Goal: Browse casually

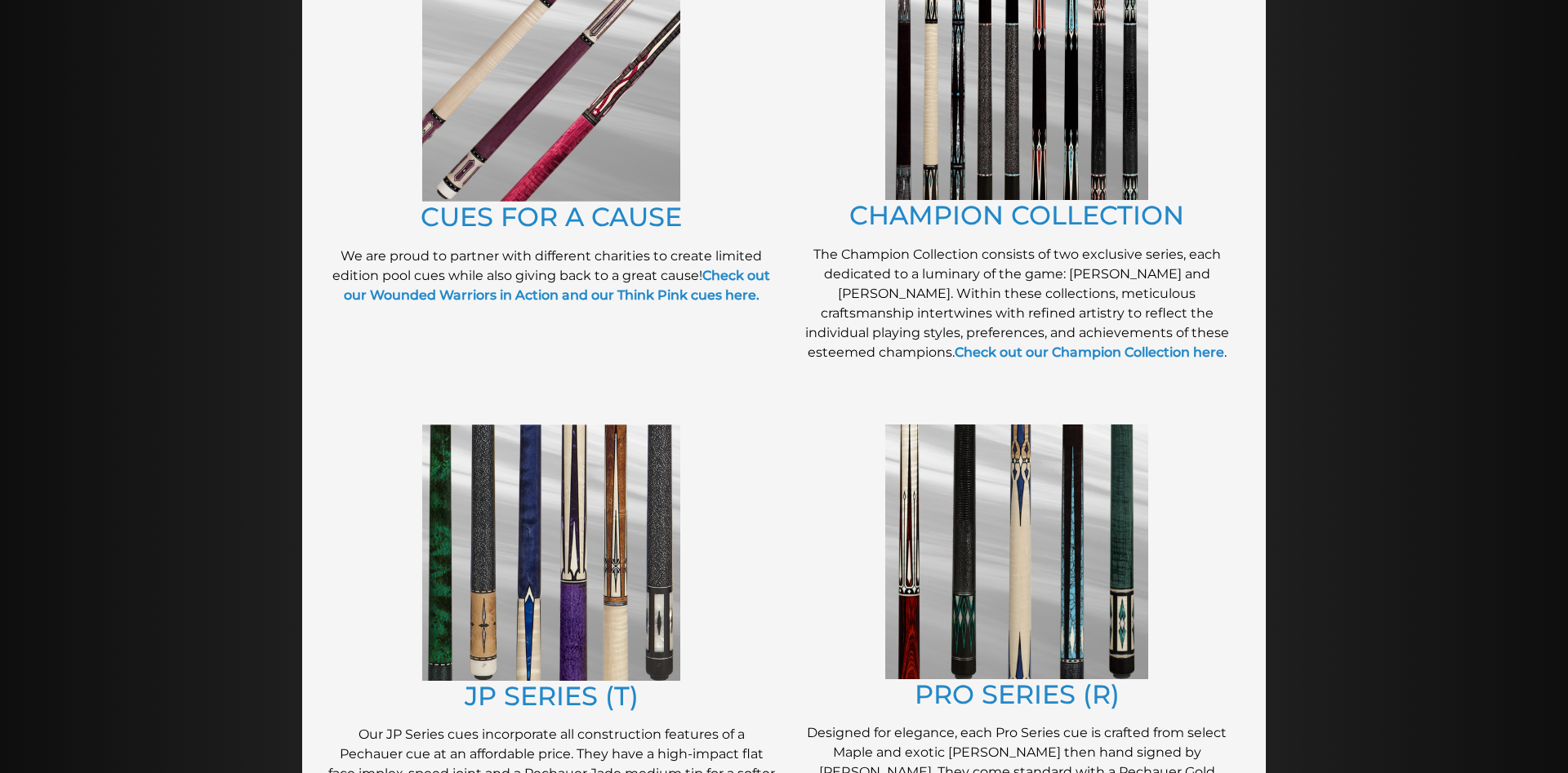
scroll to position [582, 0]
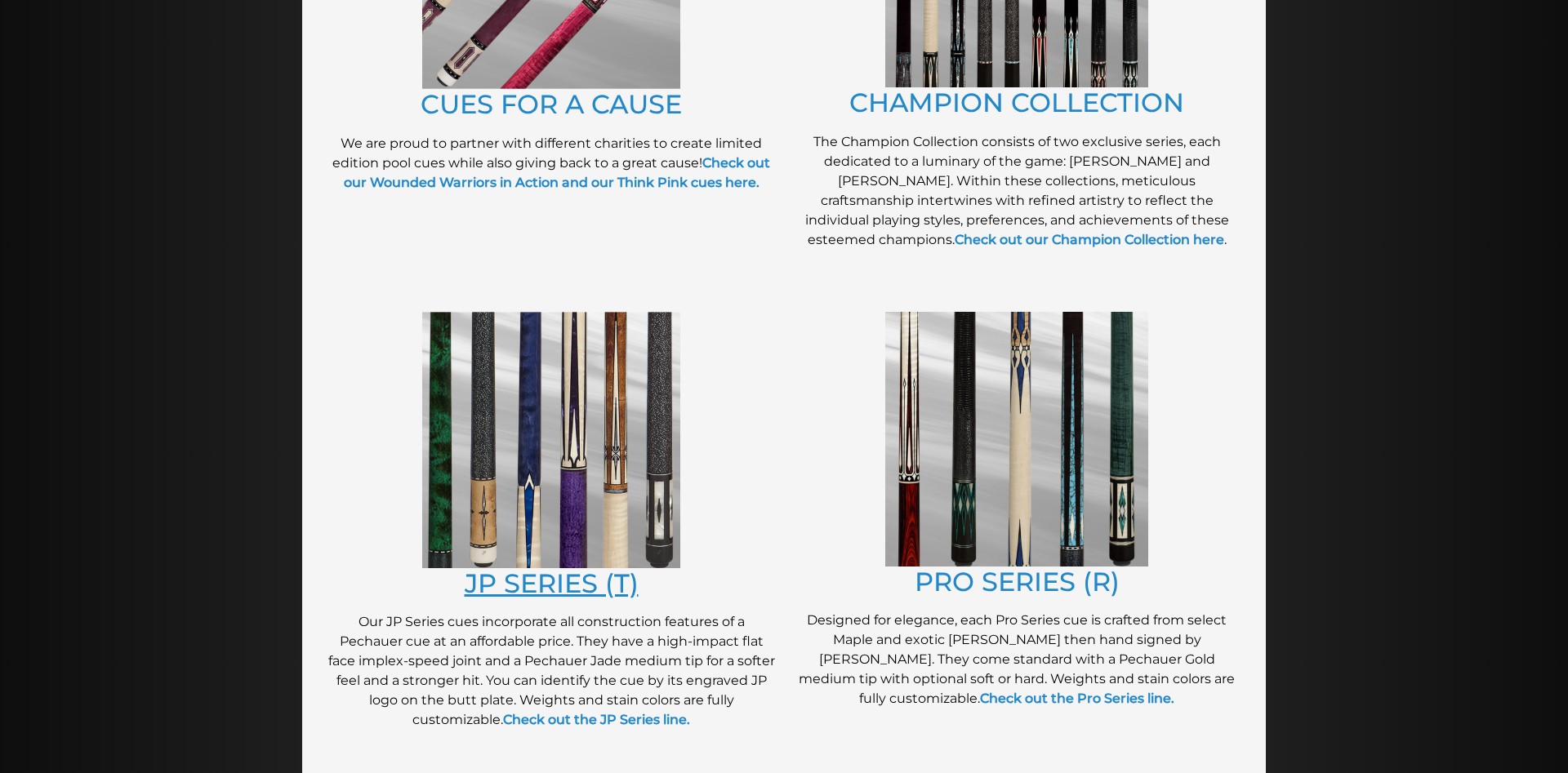
click at [534, 582] on link "JP SERIES (T)" at bounding box center [552, 583] width 174 height 32
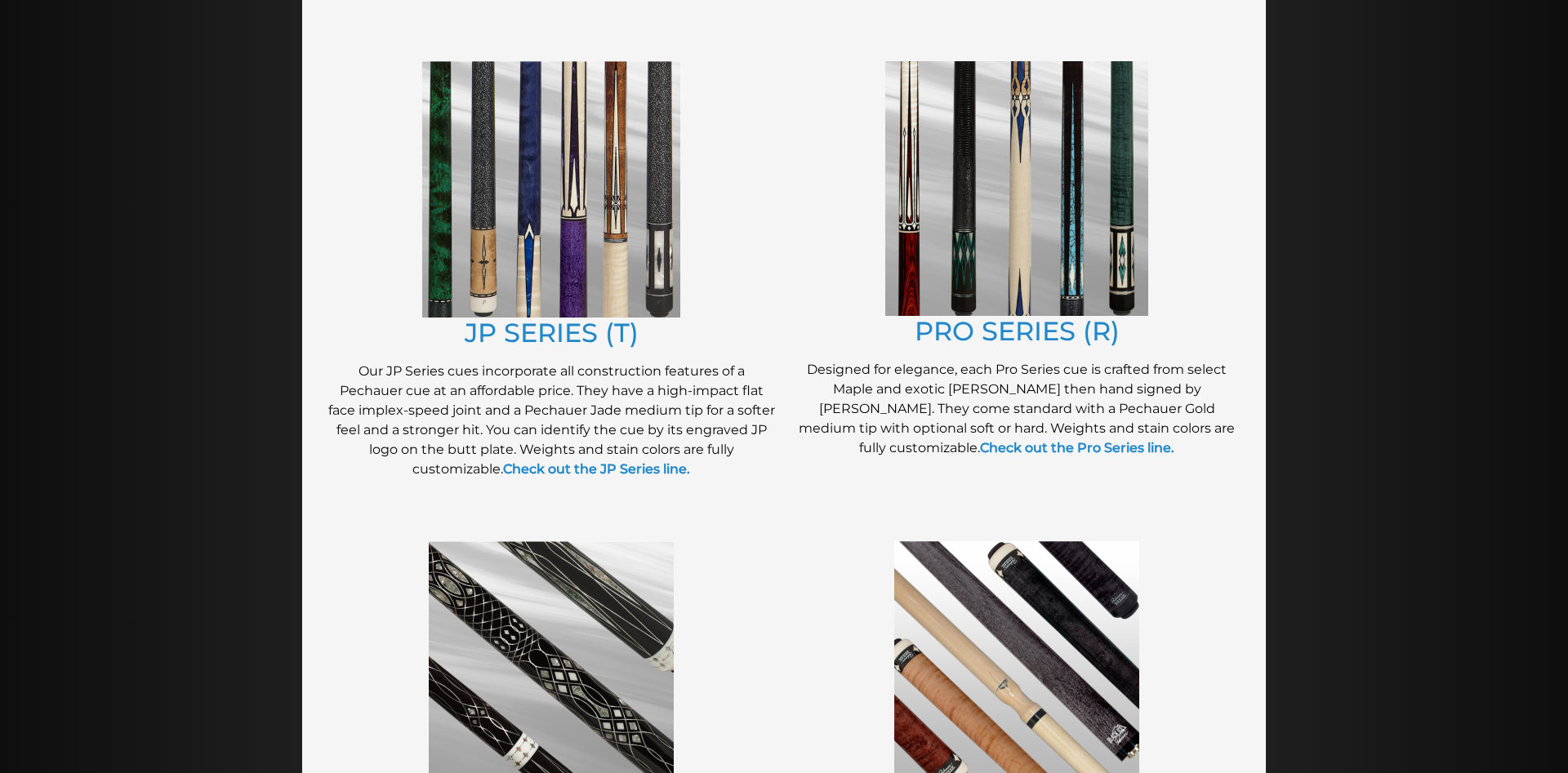
scroll to position [833, 0]
click at [995, 248] on img at bounding box center [1016, 190] width 263 height 255
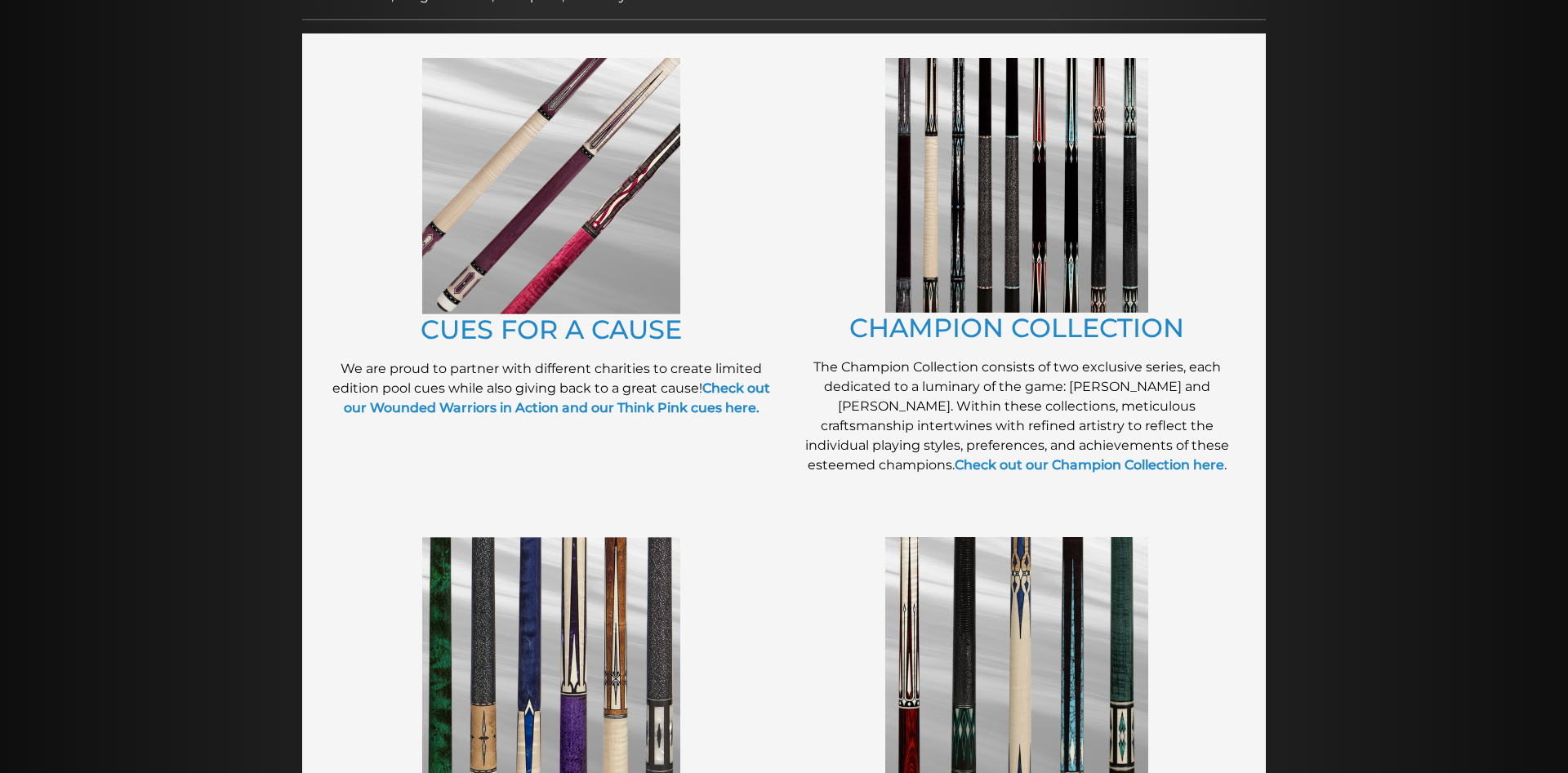
scroll to position [333, 0]
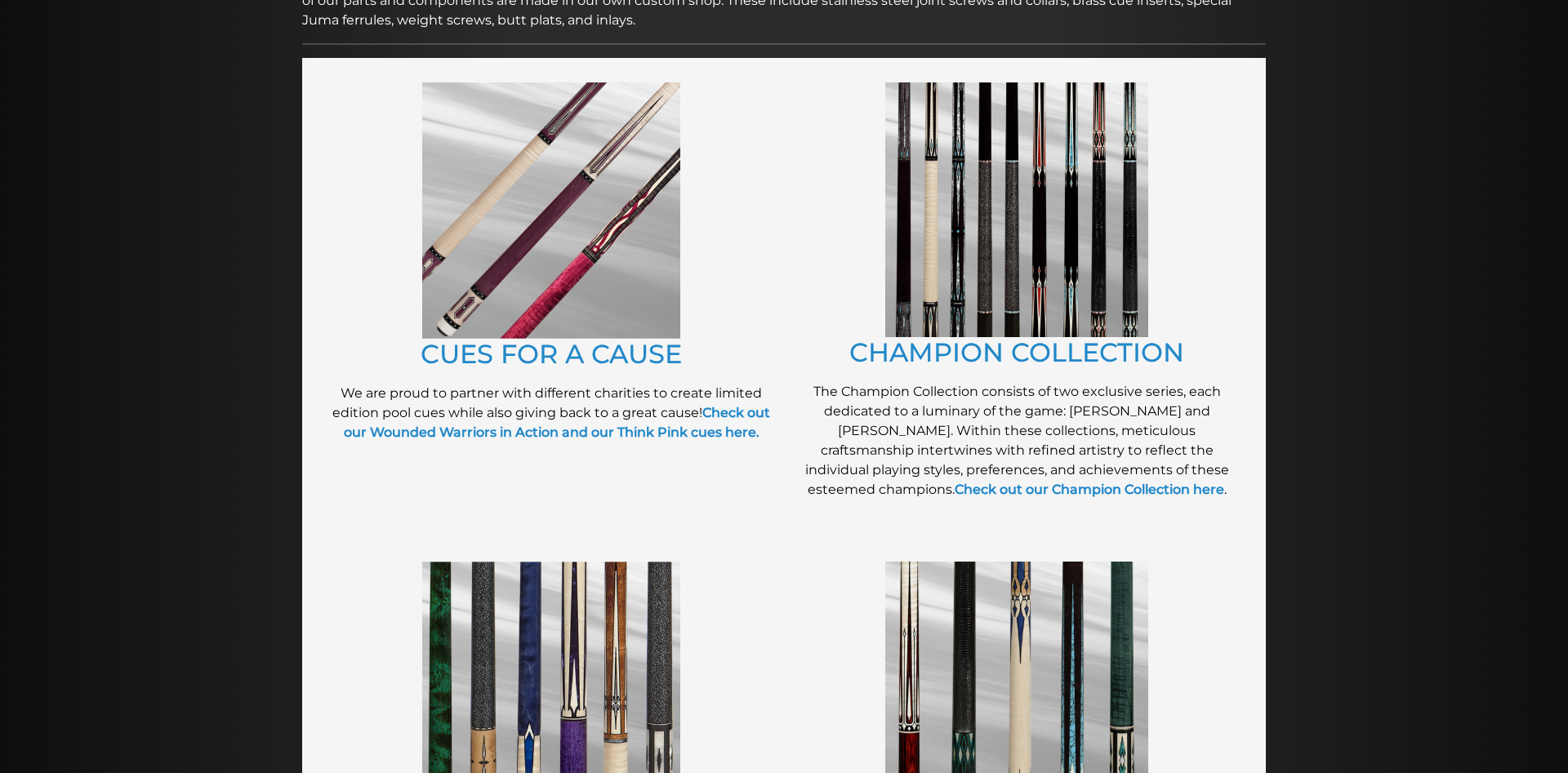
click at [1017, 305] on img at bounding box center [1016, 210] width 263 height 255
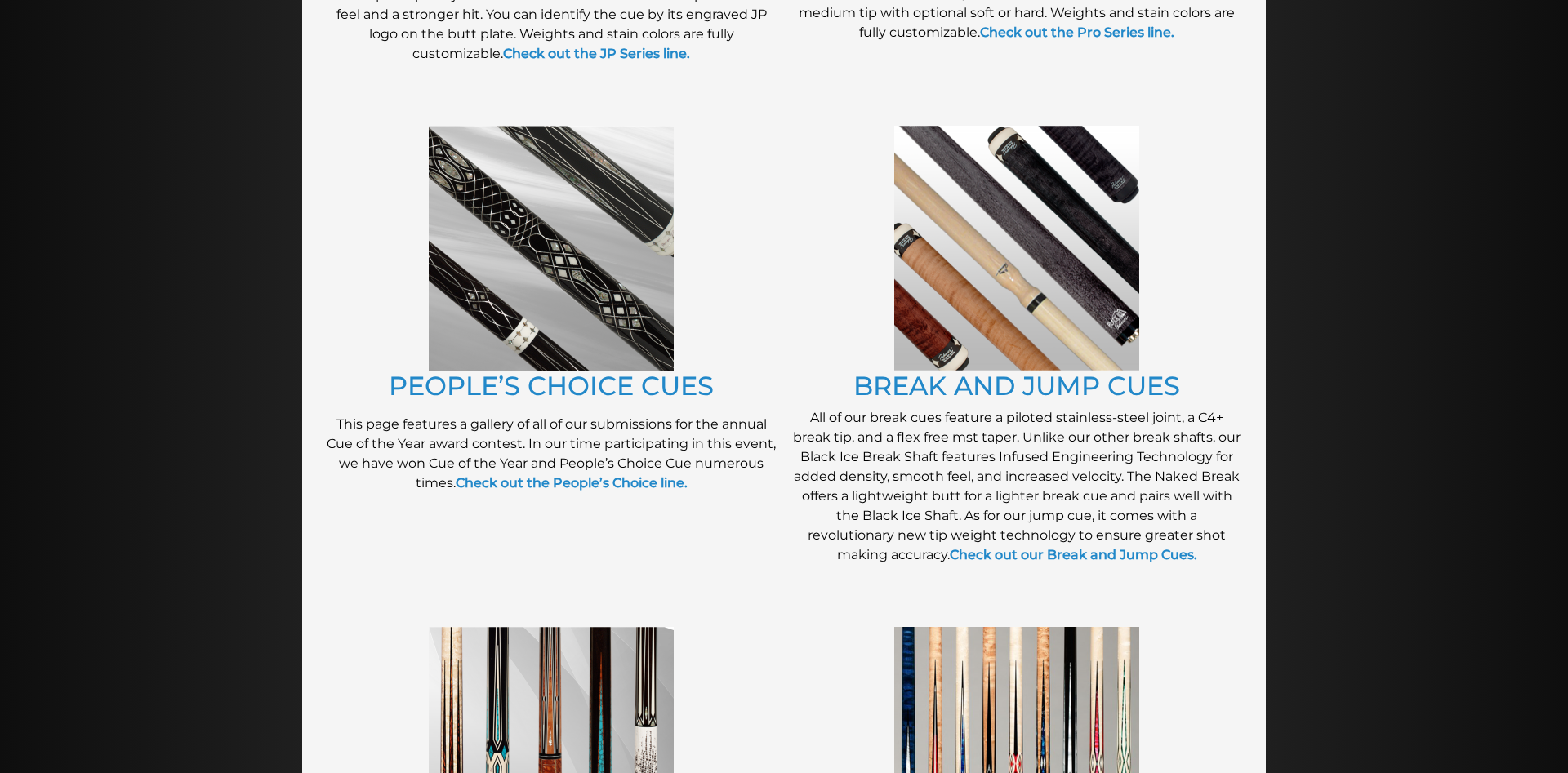
scroll to position [1665, 0]
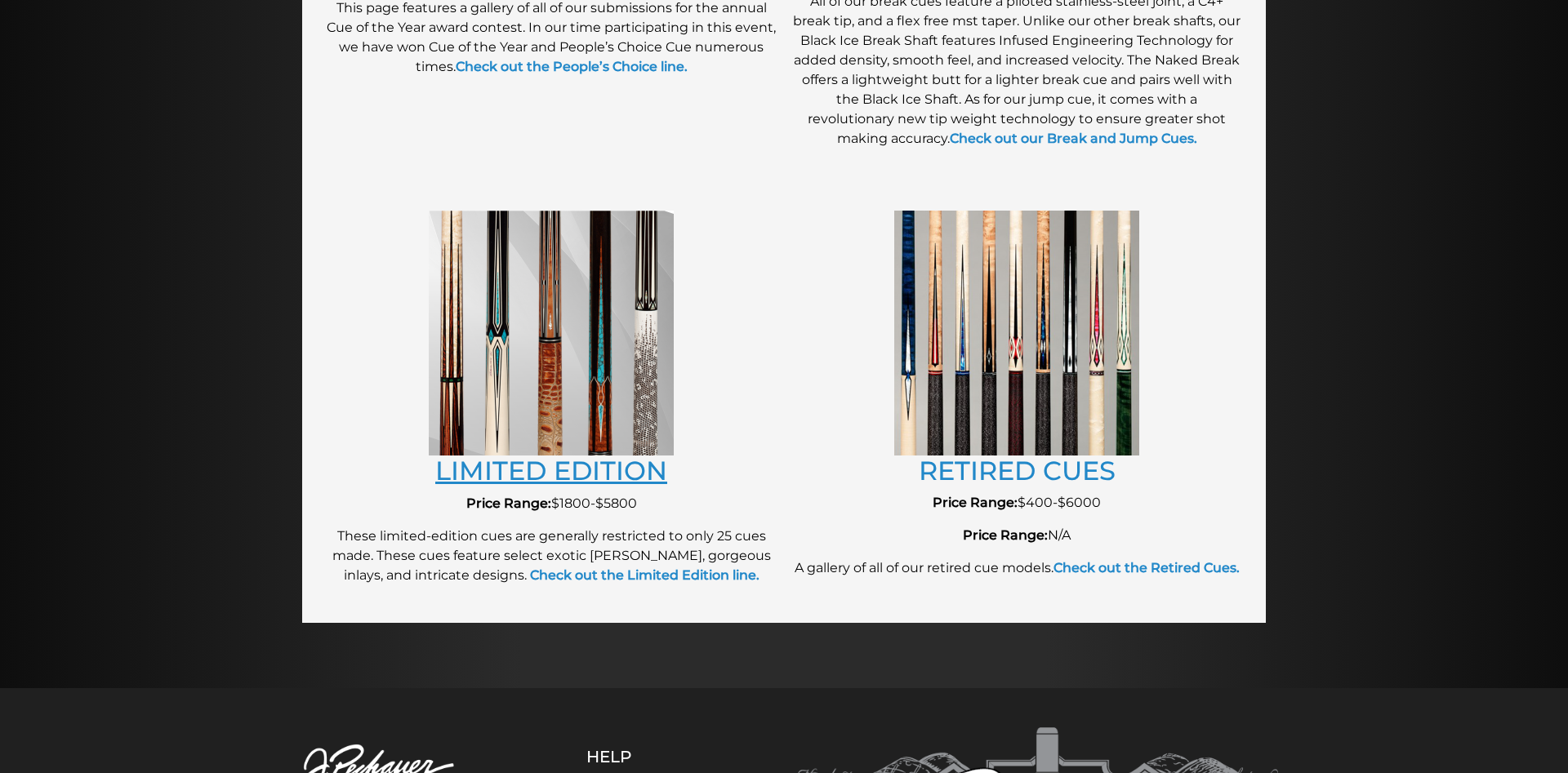
click at [612, 470] on link "LIMITED EDITION" at bounding box center [551, 471] width 232 height 32
click at [987, 377] on img at bounding box center [1016, 333] width 245 height 244
click at [1008, 480] on link "RETIRED CUES" at bounding box center [1017, 471] width 197 height 32
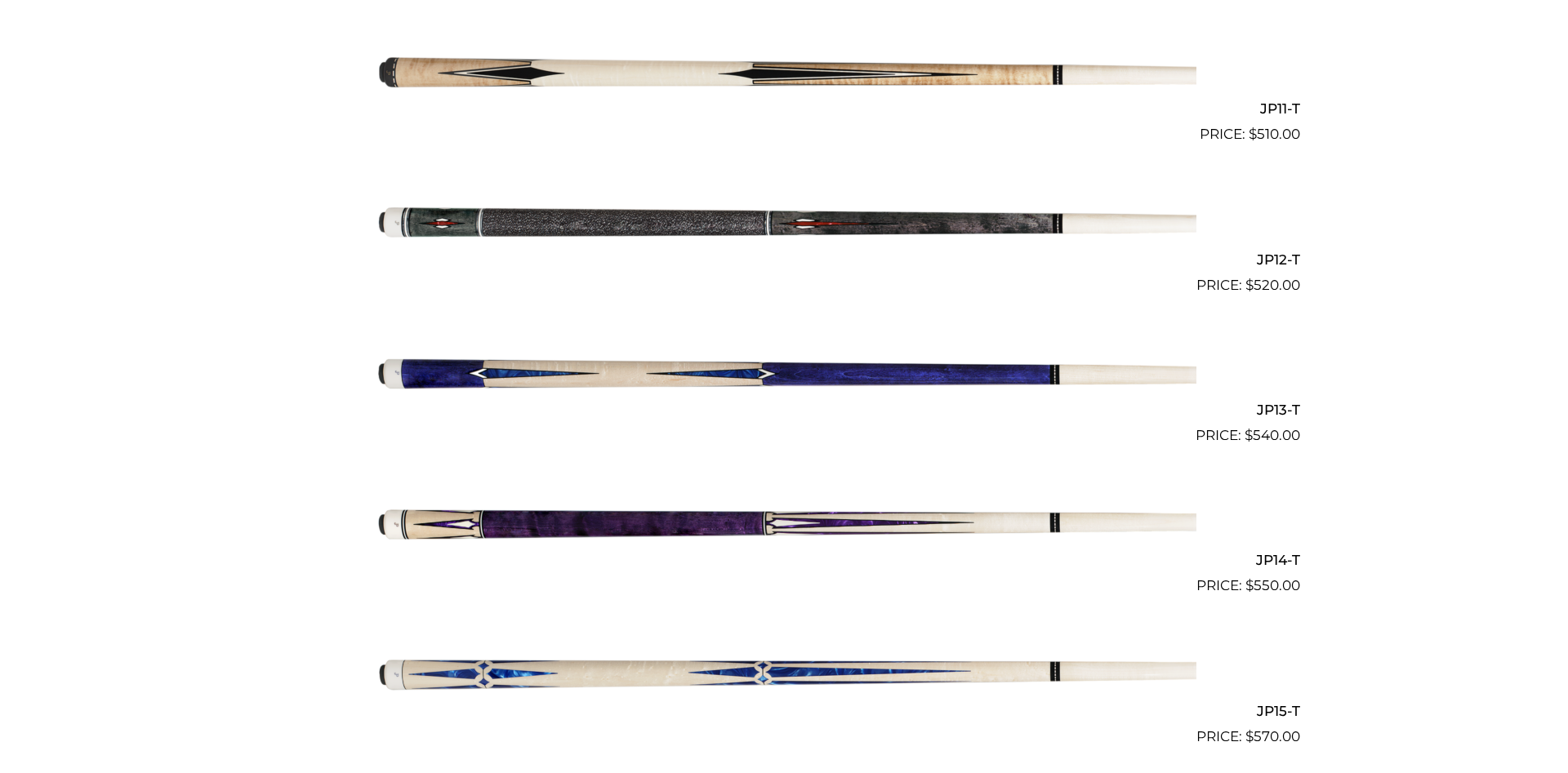
scroll to position [2119, 0]
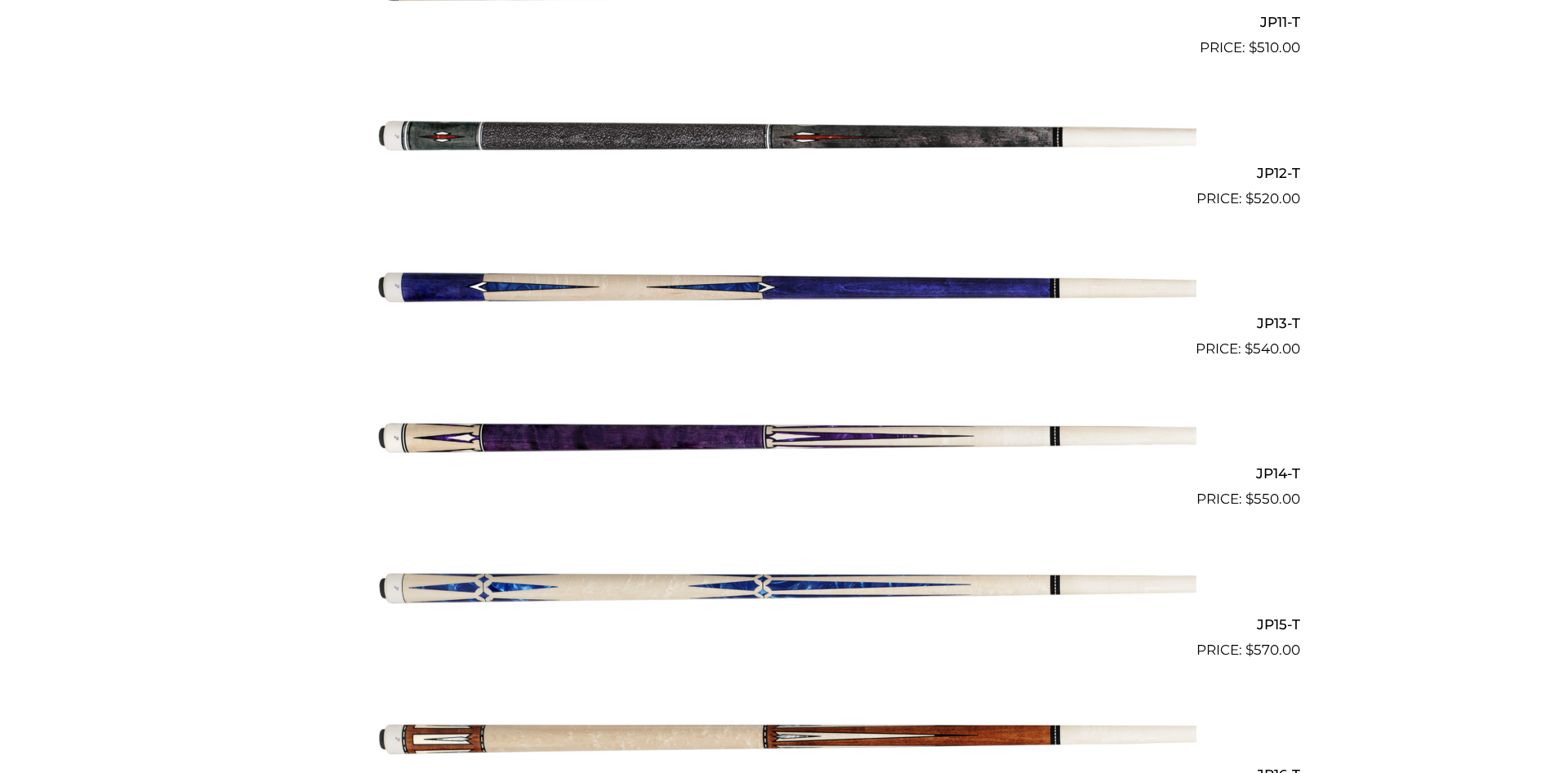
click at [477, 444] on img at bounding box center [784, 435] width 824 height 137
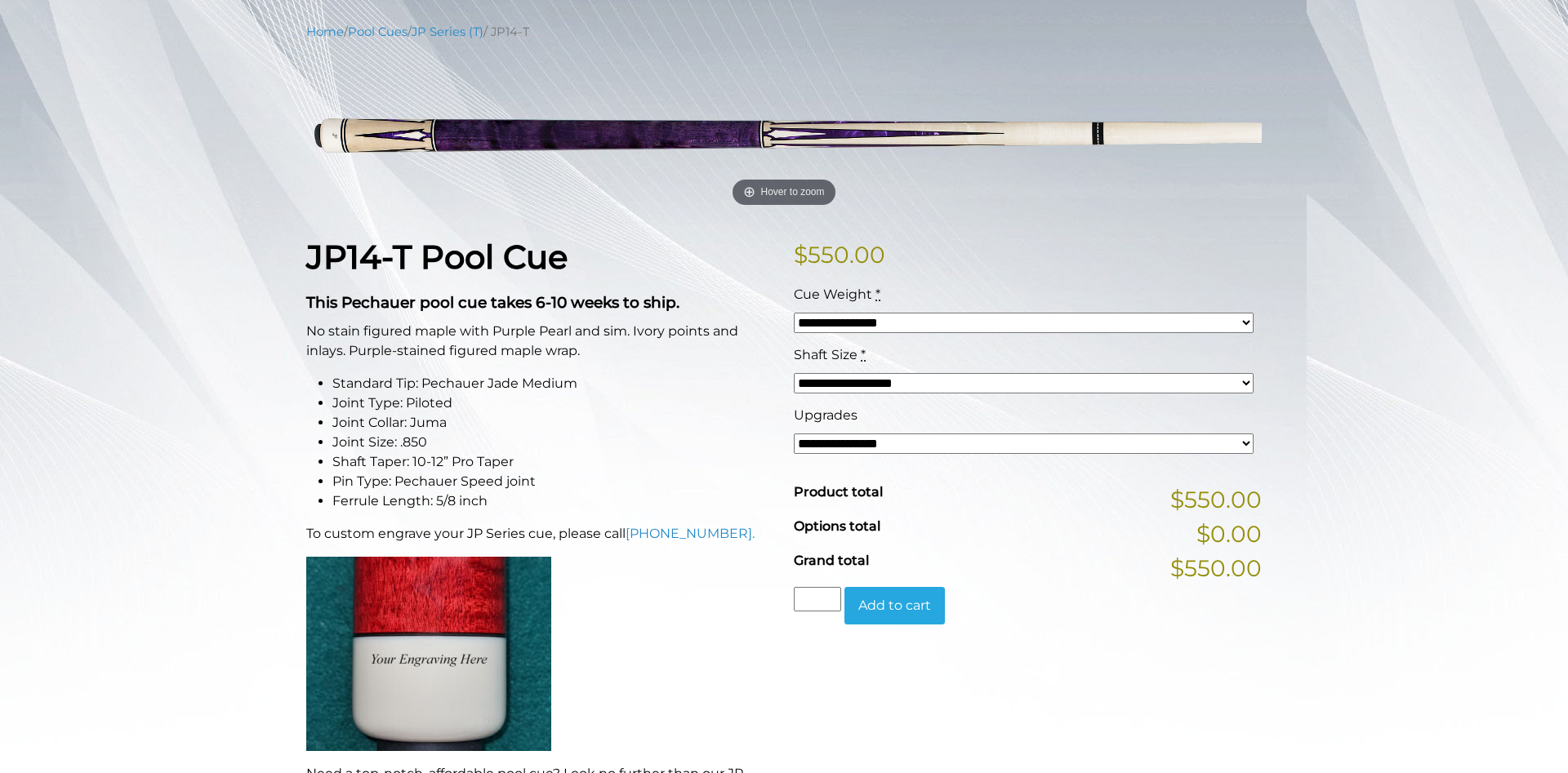
scroll to position [167, 0]
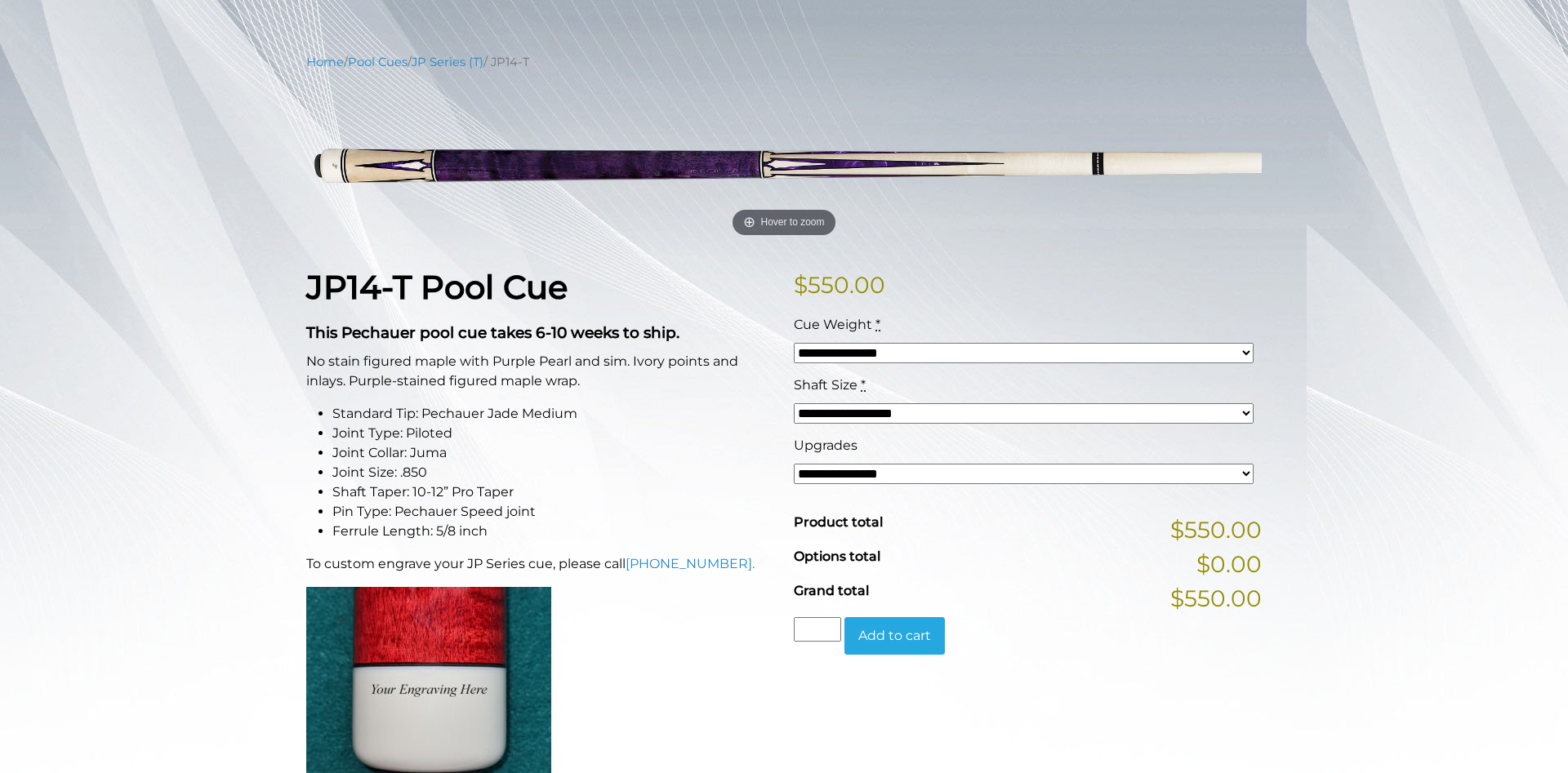
click at [794, 464] on select "**********" at bounding box center [1023, 473] width 460 height 20
click at [737, 444] on li "Joint Collar: Juma" at bounding box center [553, 453] width 442 height 19
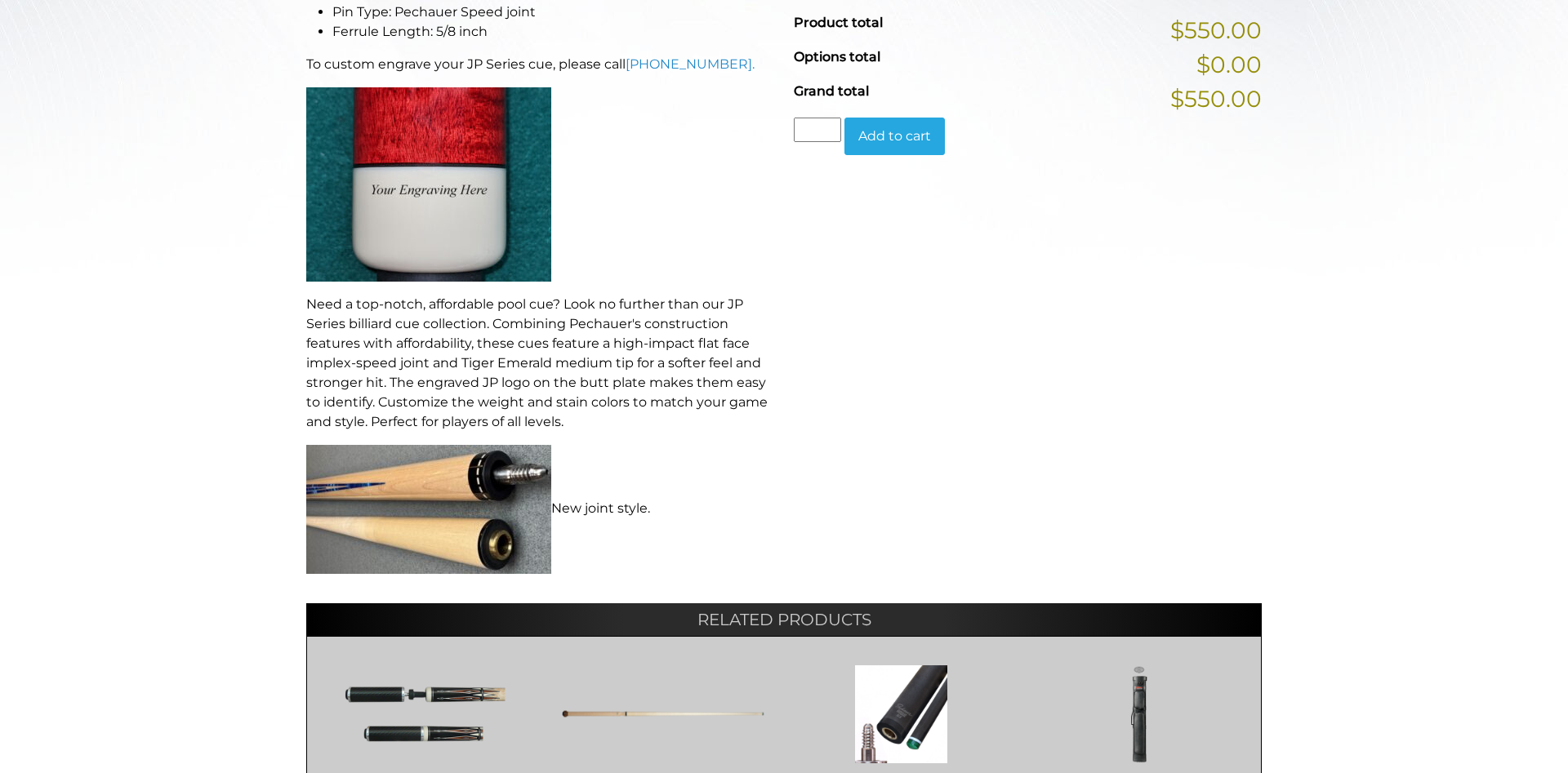
scroll to position [999, 0]
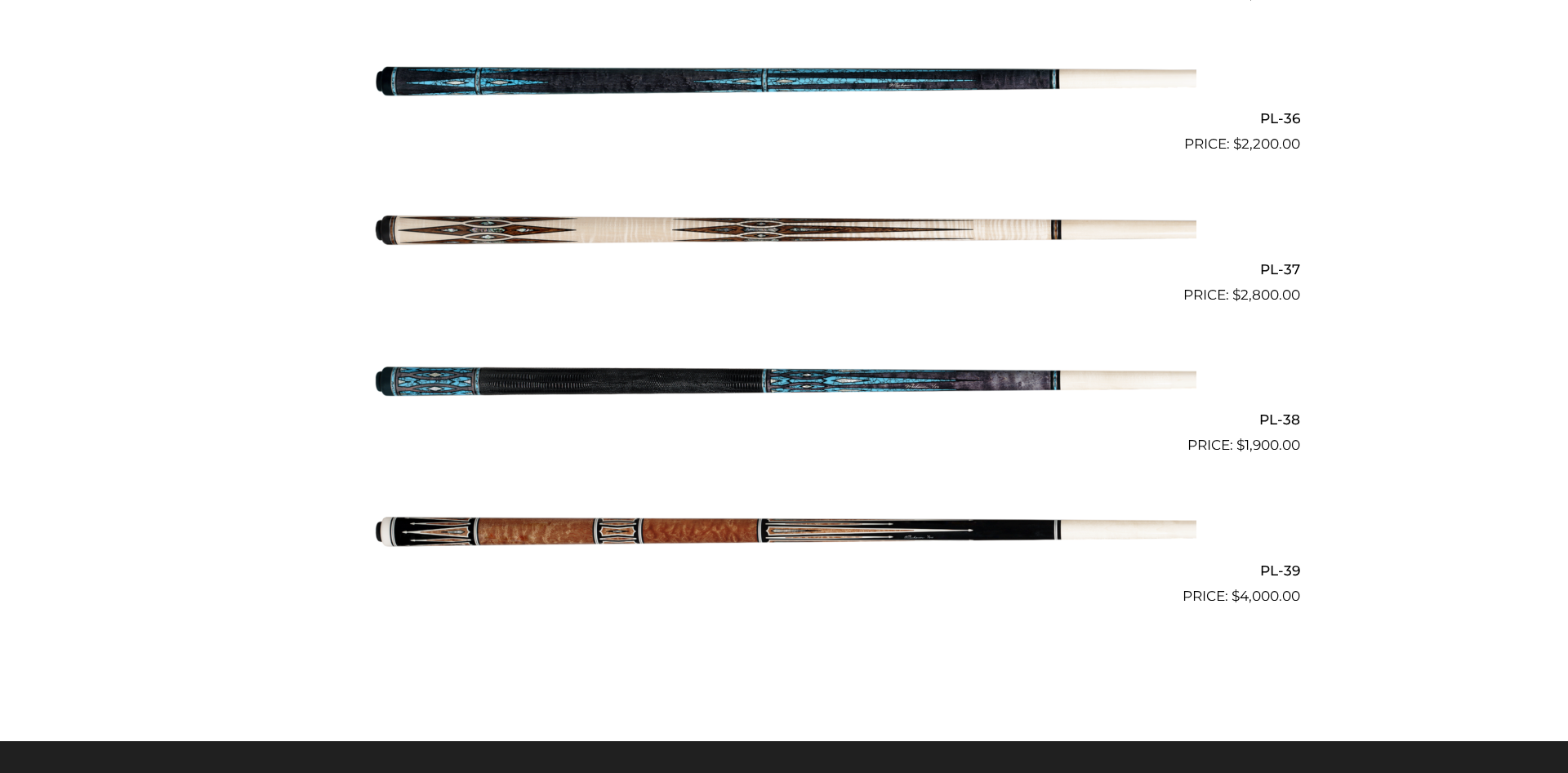
scroll to position [4662, 0]
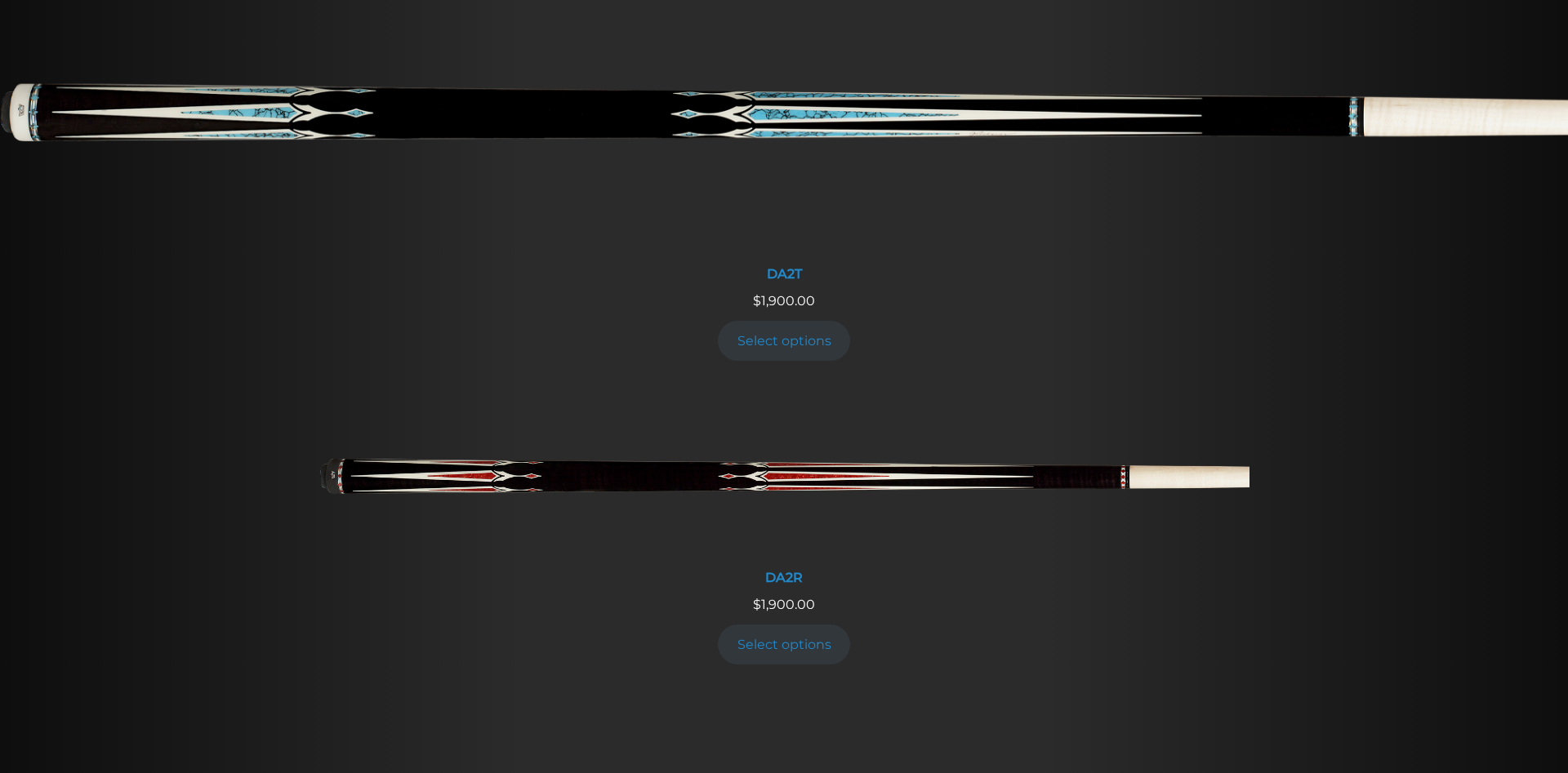
scroll to position [2581, 0]
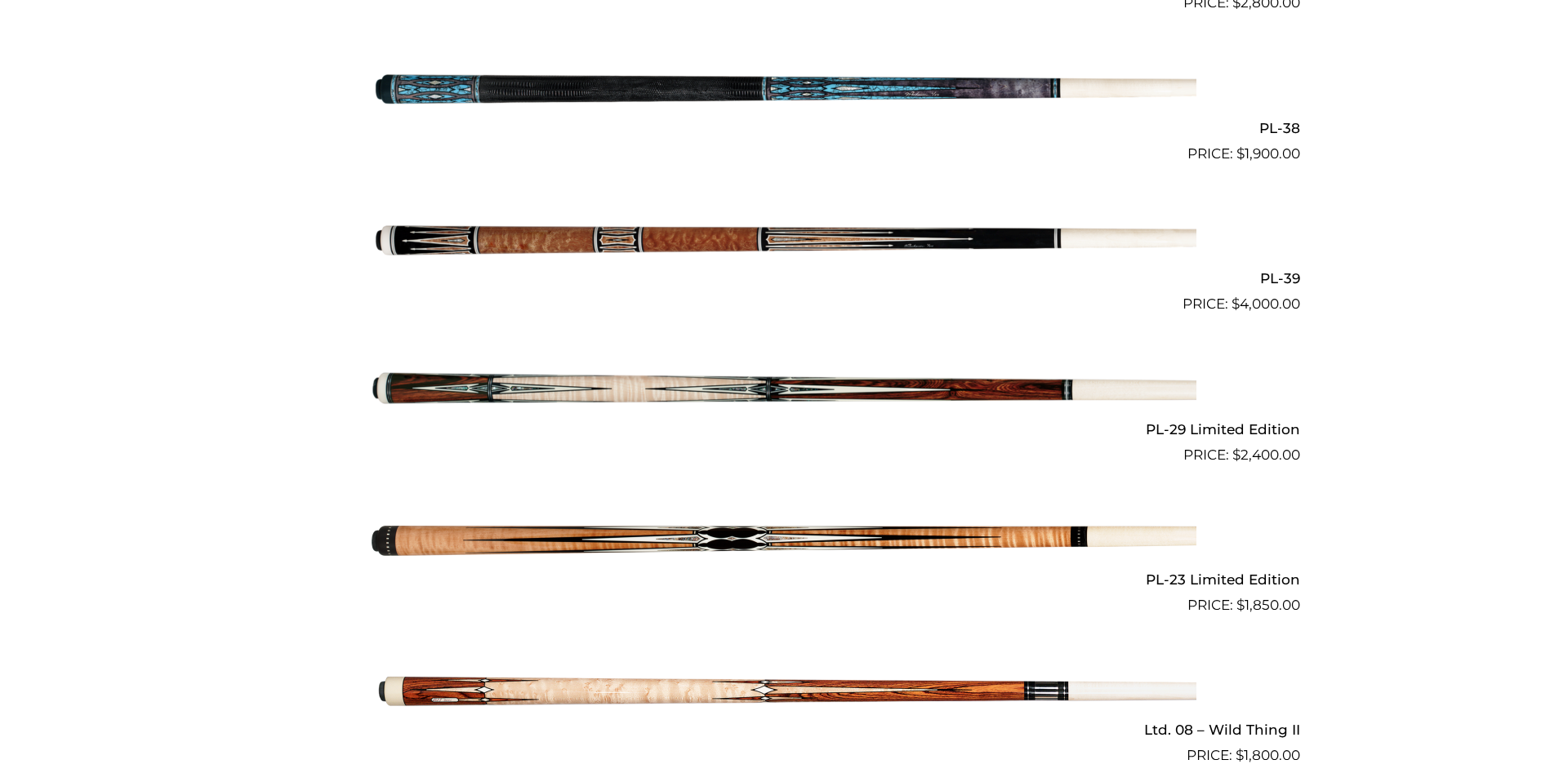
scroll to position [2497, 0]
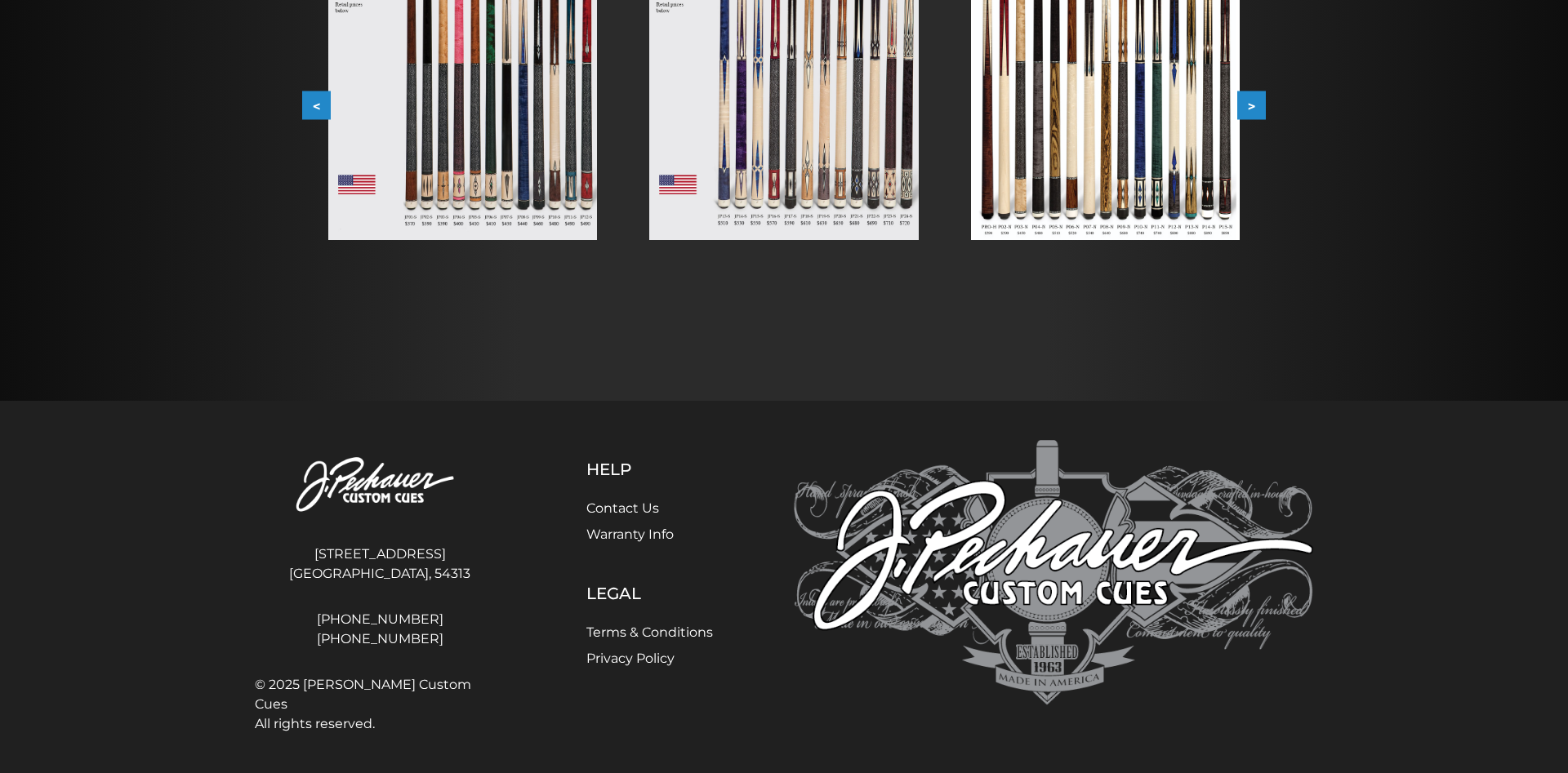
scroll to position [36, 0]
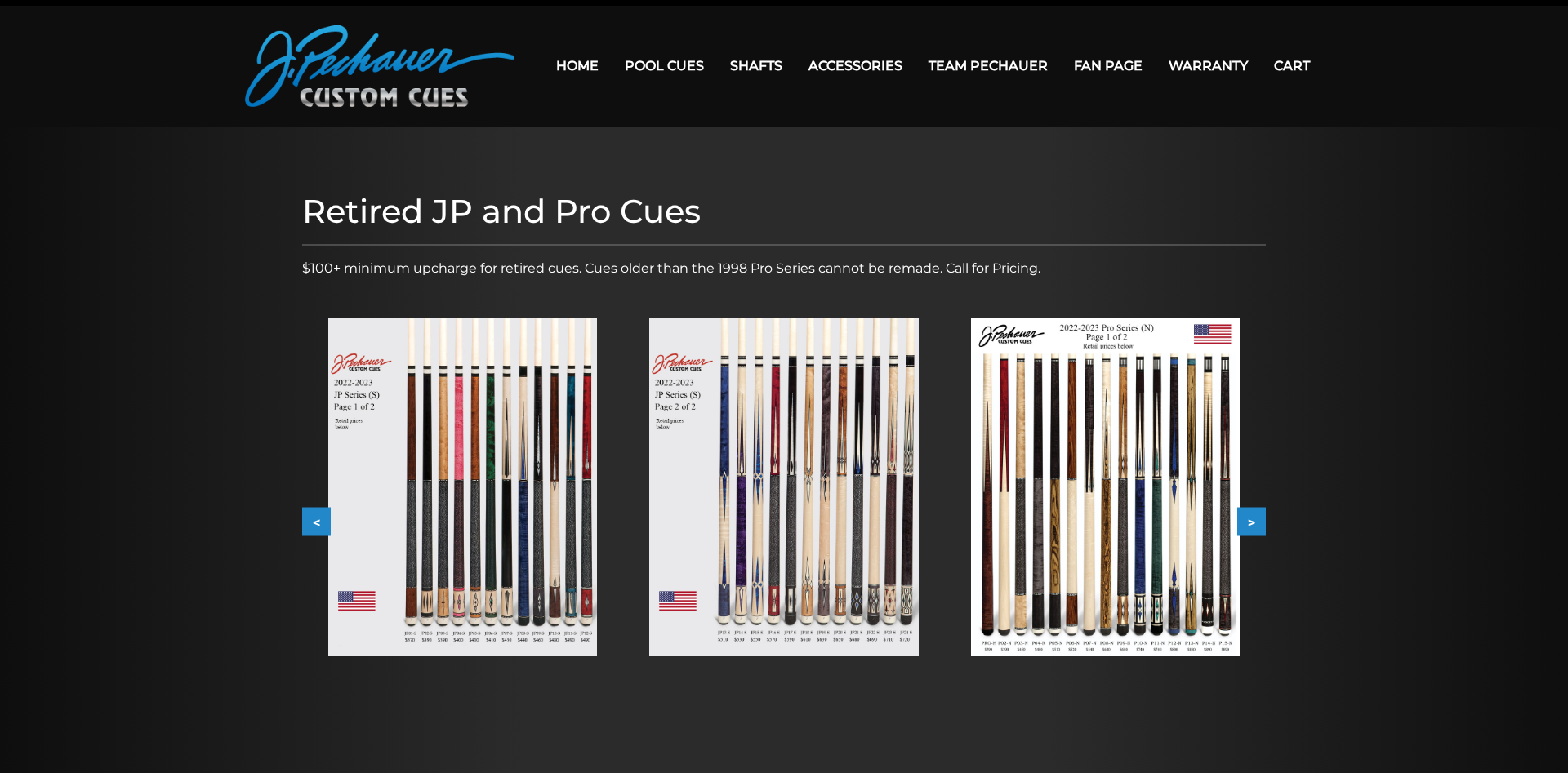
click at [541, 450] on img at bounding box center [463, 487] width 269 height 339
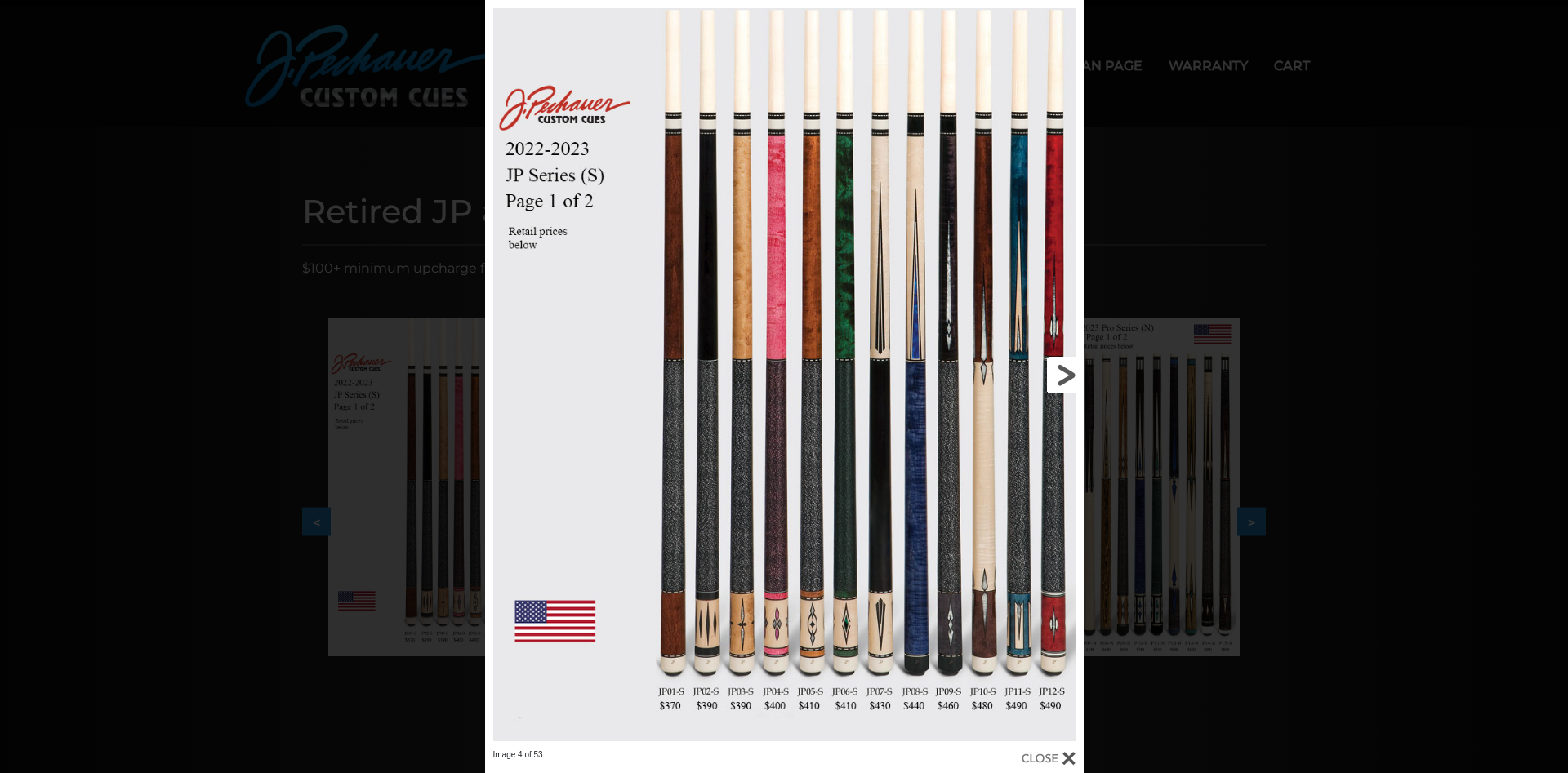
click at [1058, 377] on link at bounding box center [948, 374] width 270 height 749
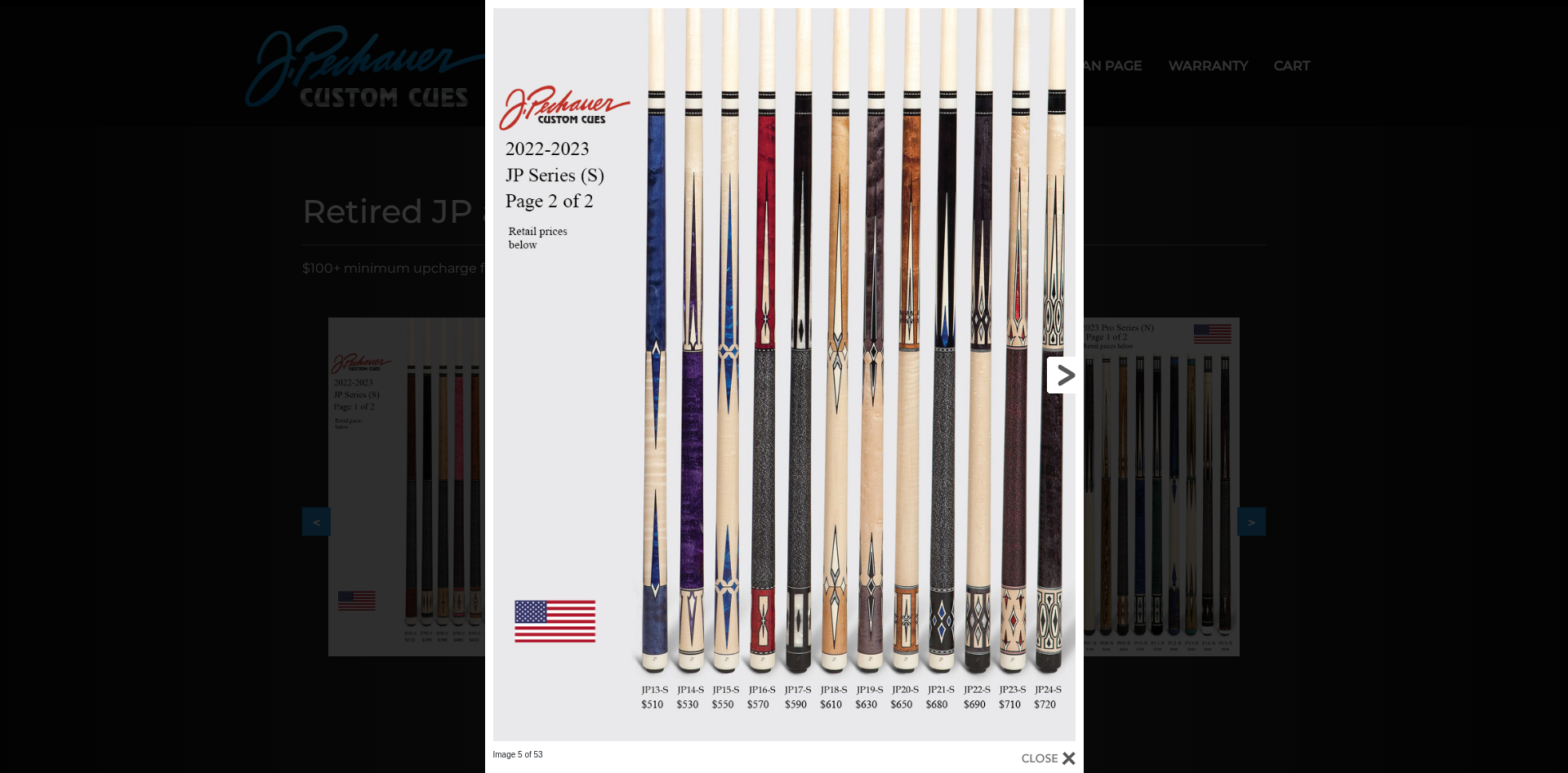
click at [1058, 377] on link at bounding box center [948, 374] width 270 height 749
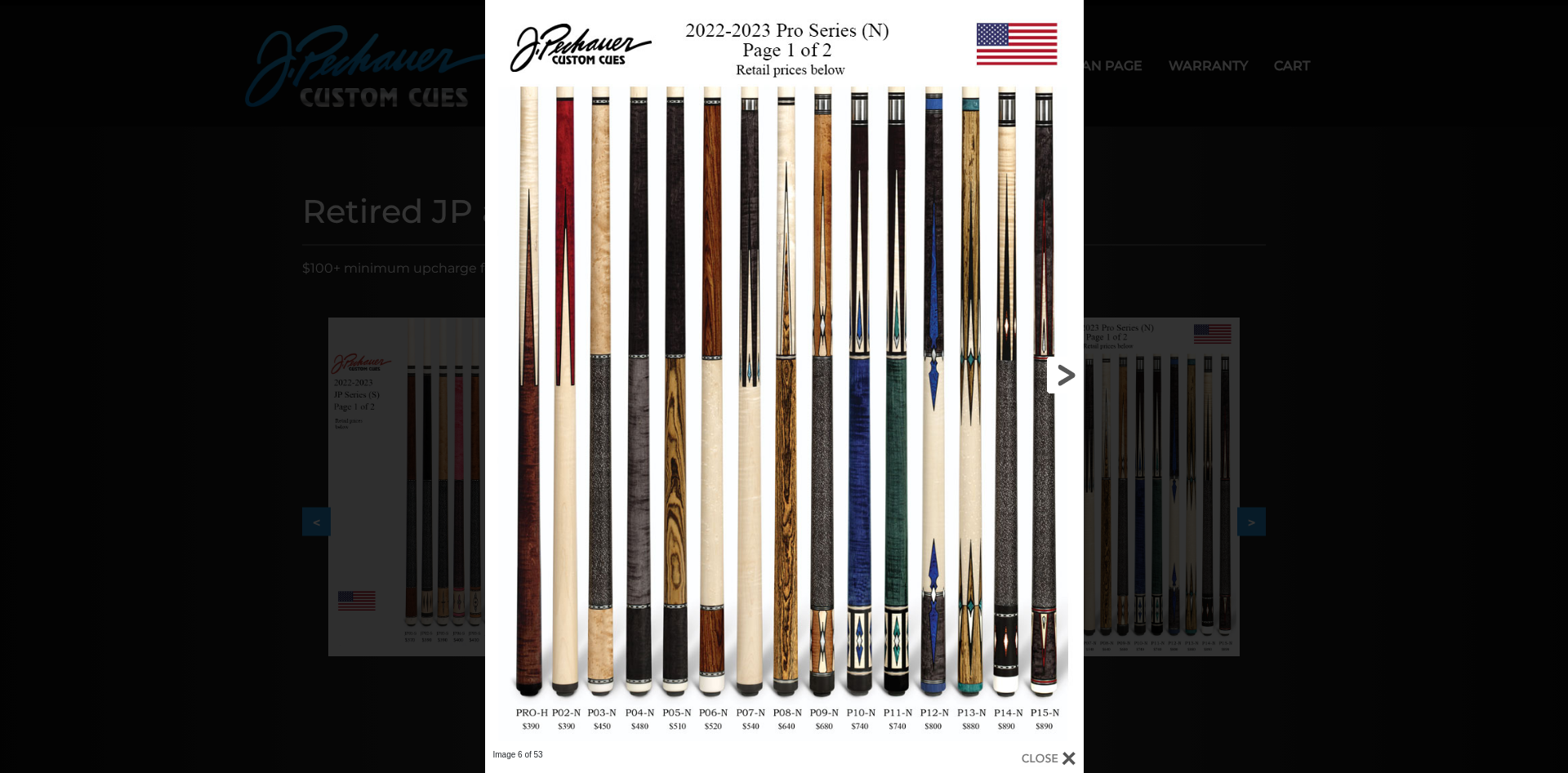
click at [1058, 377] on link at bounding box center [948, 374] width 270 height 749
